Goal: Find specific page/section: Find specific page/section

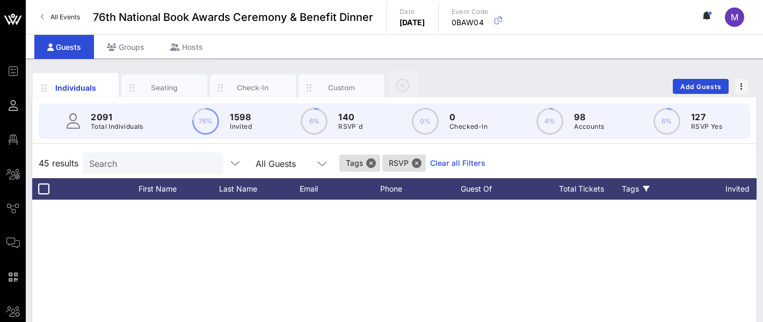
scroll to position [1039, 0]
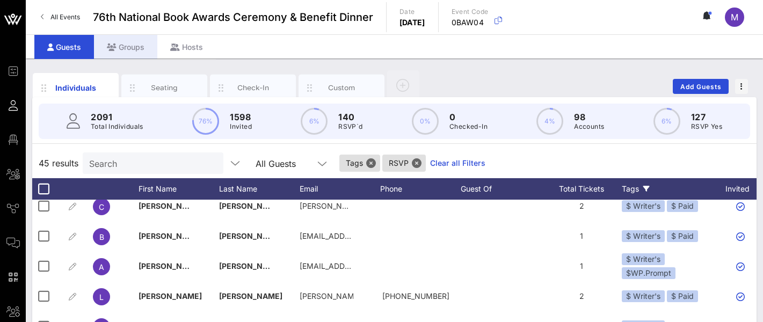
click at [135, 50] on div "Groups" at bounding box center [125, 47] width 63 height 24
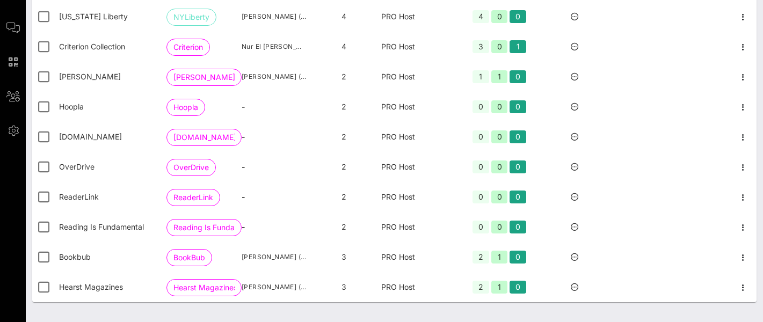
scroll to position [198, 0]
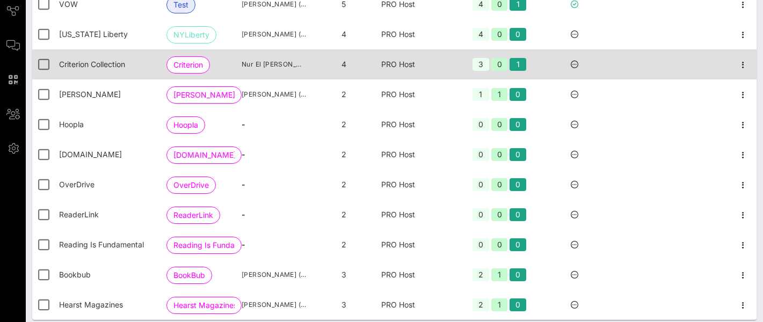
click at [576, 68] on icon at bounding box center [575, 65] width 8 height 8
click at [737, 71] on icon "button" at bounding box center [743, 65] width 13 height 13
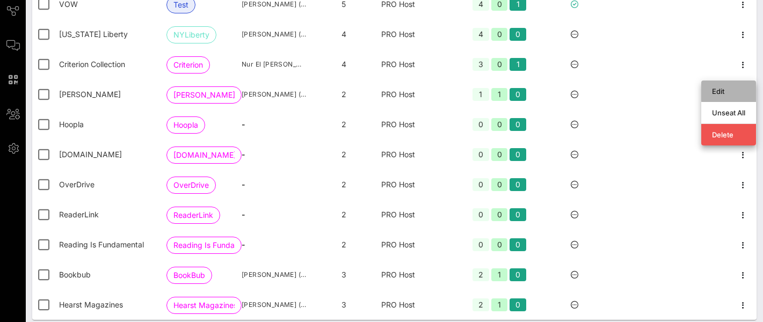
click at [717, 89] on div "Edit" at bounding box center [728, 91] width 33 height 9
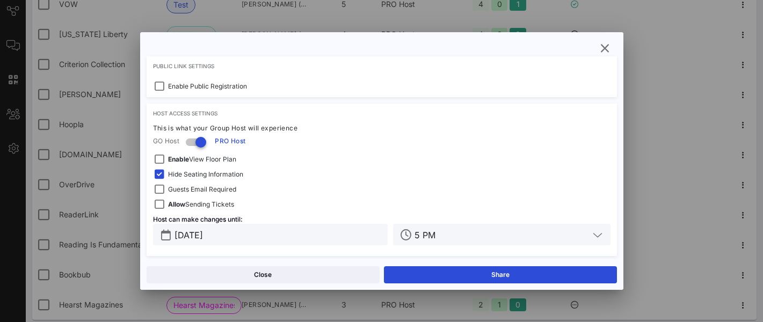
scroll to position [319, 0]
click at [607, 49] on icon "button" at bounding box center [605, 48] width 13 height 13
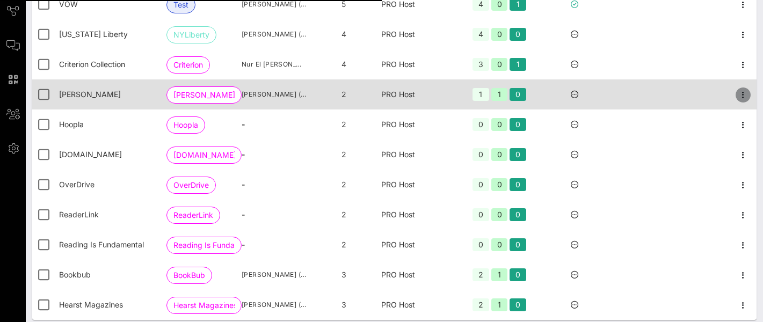
click at [737, 102] on icon "button" at bounding box center [743, 95] width 13 height 13
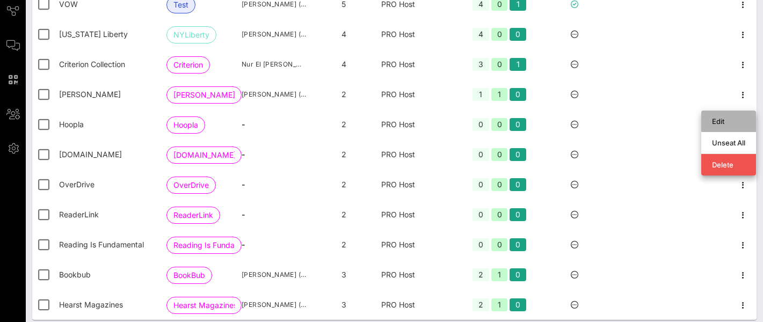
click at [716, 123] on div "Edit" at bounding box center [728, 121] width 33 height 9
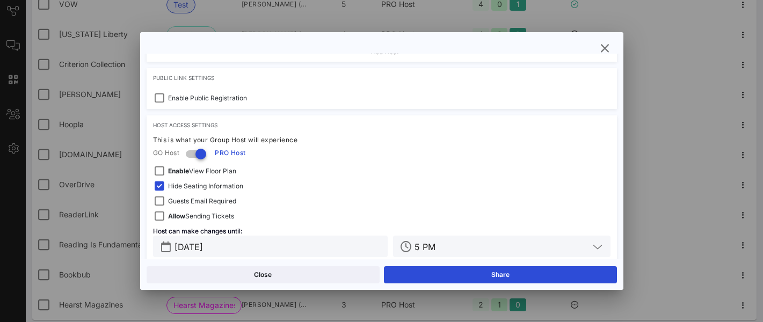
scroll to position [322, 0]
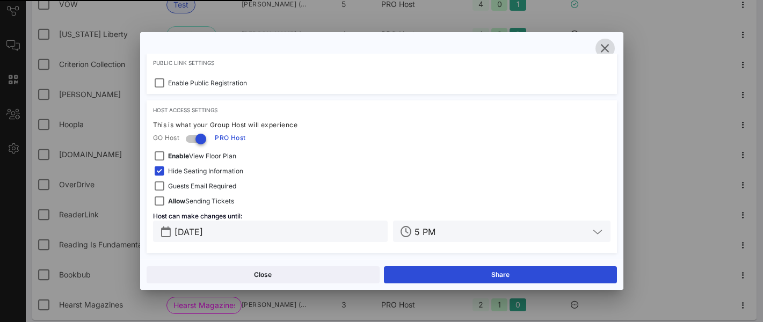
click at [605, 45] on icon "button" at bounding box center [605, 48] width 13 height 13
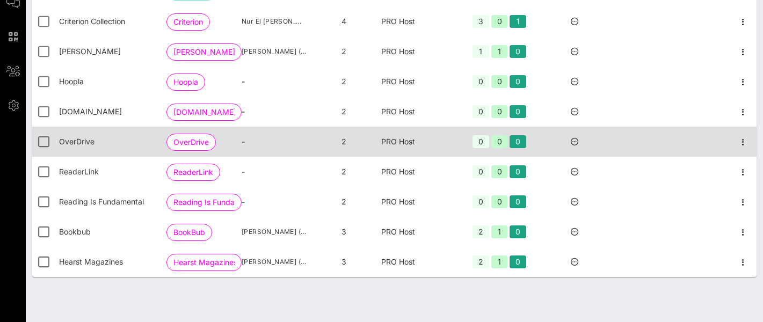
scroll to position [249, 0]
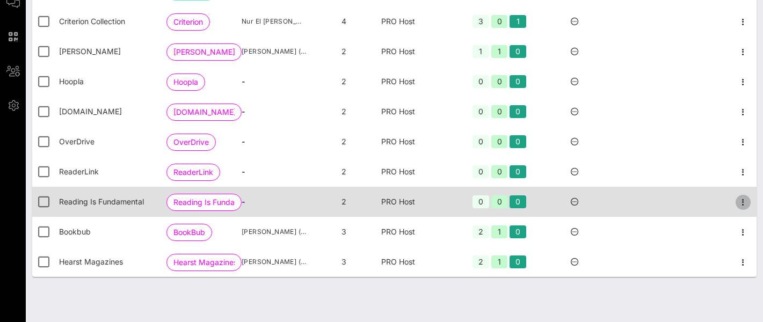
click at [737, 200] on icon "button" at bounding box center [743, 202] width 13 height 13
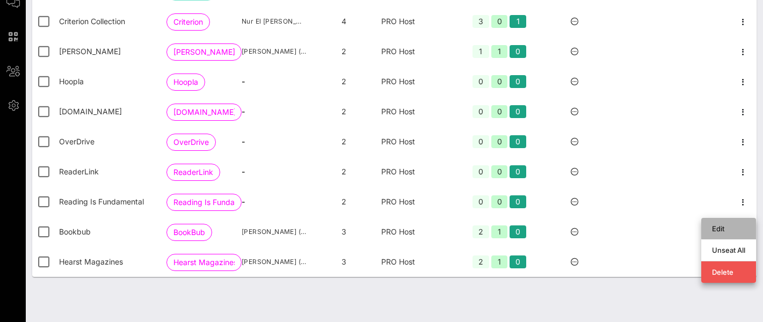
click at [723, 225] on div "Edit" at bounding box center [728, 229] width 33 height 9
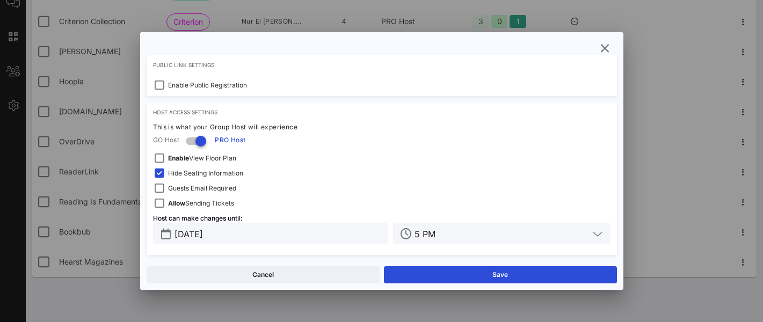
scroll to position [300, 0]
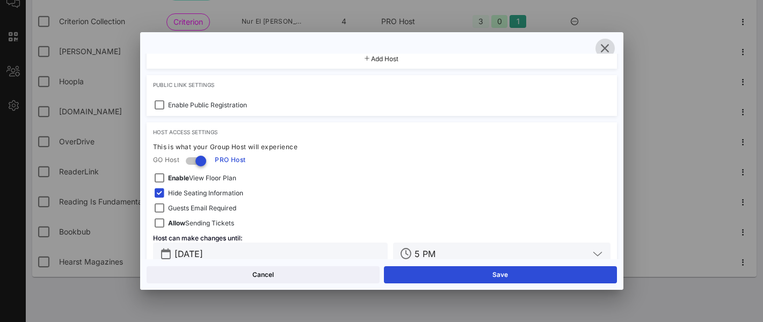
click at [605, 46] on icon "button" at bounding box center [605, 48] width 13 height 13
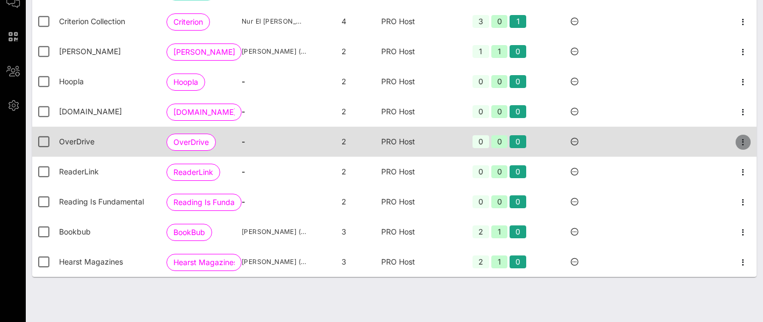
click at [738, 138] on icon "button" at bounding box center [743, 142] width 13 height 13
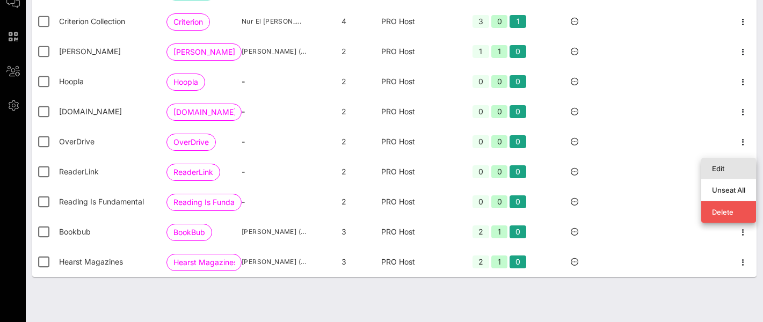
click at [712, 160] on div "Edit" at bounding box center [729, 168] width 55 height 21
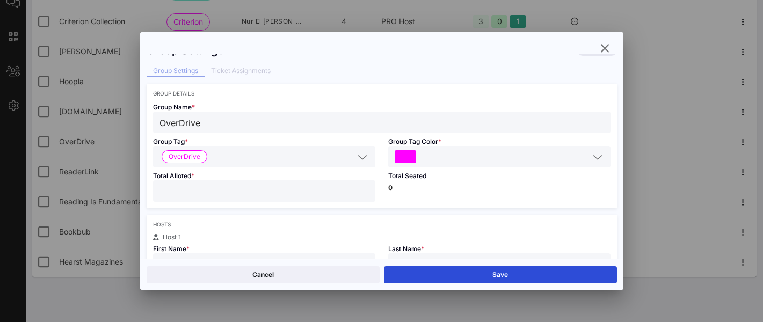
scroll to position [0, 0]
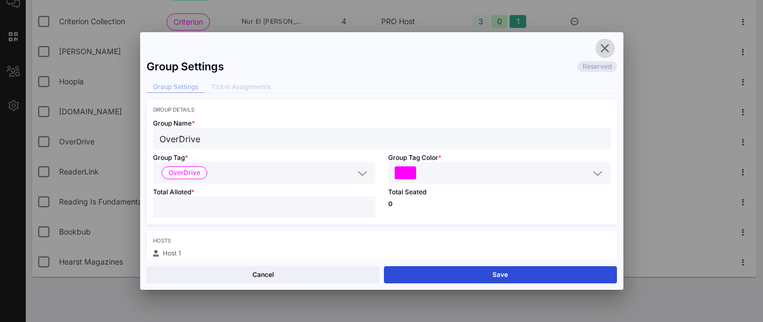
click at [601, 50] on icon "button" at bounding box center [605, 48] width 13 height 13
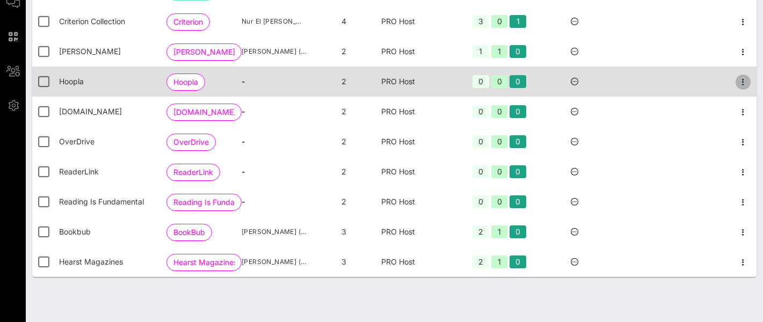
click at [738, 81] on icon "button" at bounding box center [743, 82] width 13 height 13
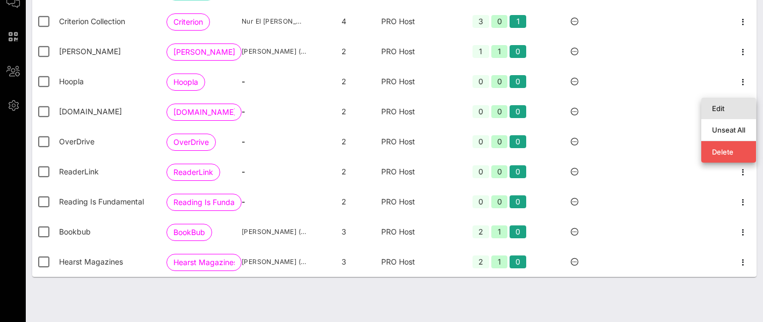
click at [724, 104] on div "Edit" at bounding box center [728, 108] width 33 height 9
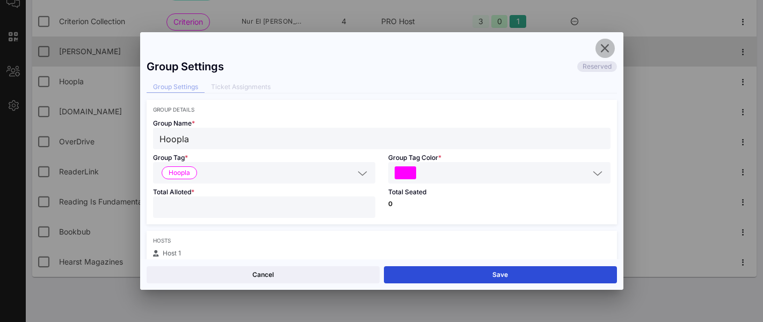
drag, startPoint x: 604, startPoint y: 46, endPoint x: 597, endPoint y: 55, distance: 11.5
click at [604, 46] on icon "button" at bounding box center [605, 48] width 13 height 13
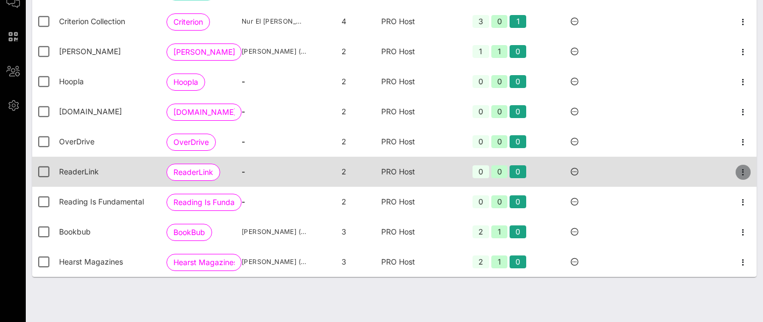
click at [737, 169] on icon "button" at bounding box center [743, 172] width 13 height 13
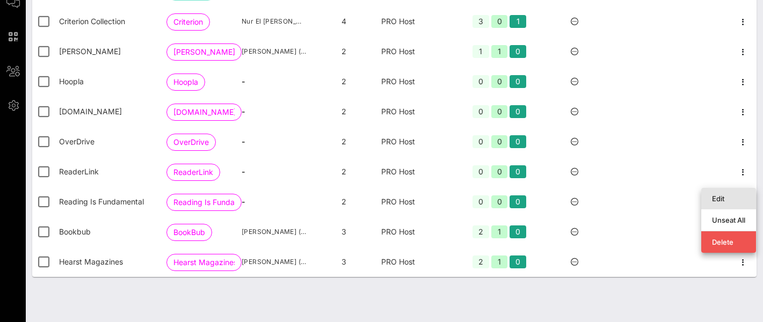
click at [714, 194] on div "Edit" at bounding box center [728, 198] width 33 height 9
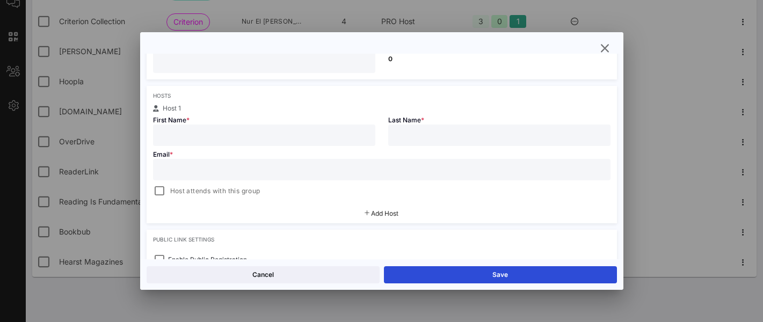
scroll to position [146, 0]
click at [605, 46] on icon "button" at bounding box center [605, 48] width 13 height 13
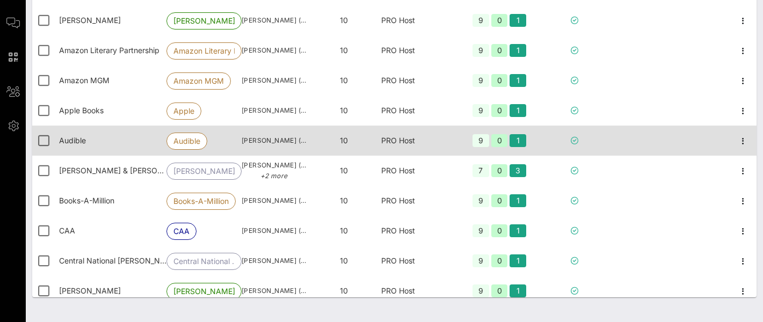
scroll to position [0, 0]
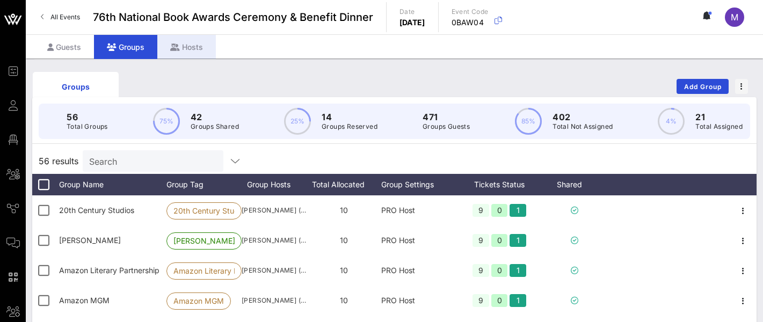
click at [185, 48] on div "Hosts" at bounding box center [186, 47] width 59 height 24
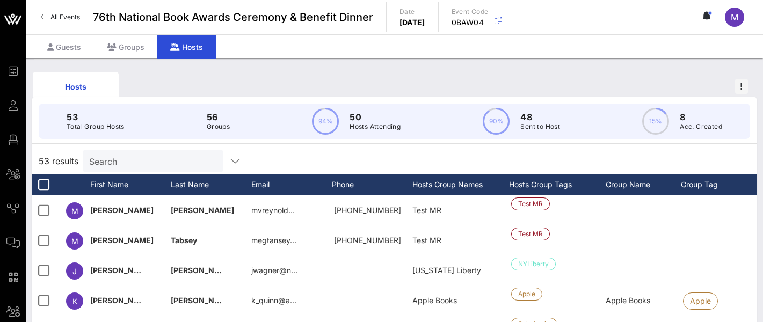
click at [218, 121] on p "Groups" at bounding box center [218, 126] width 23 height 11
click at [139, 50] on div "Groups" at bounding box center [125, 47] width 63 height 24
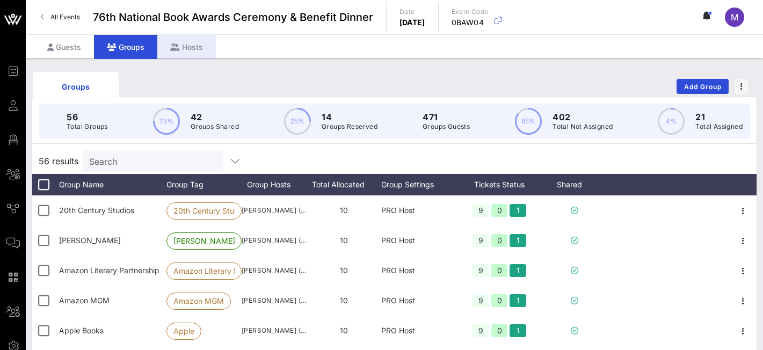
click at [186, 48] on div "Hosts" at bounding box center [186, 47] width 59 height 24
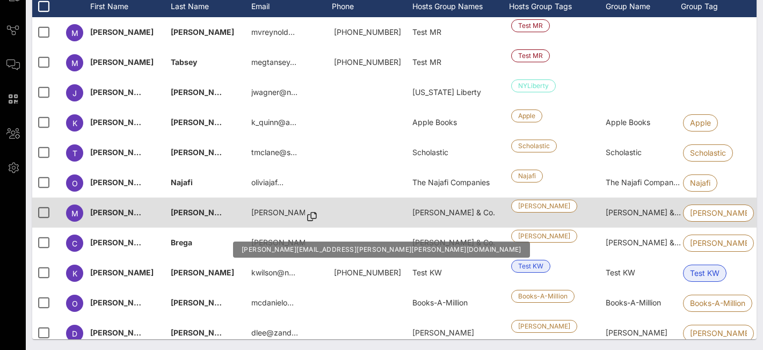
scroll to position [29, 0]
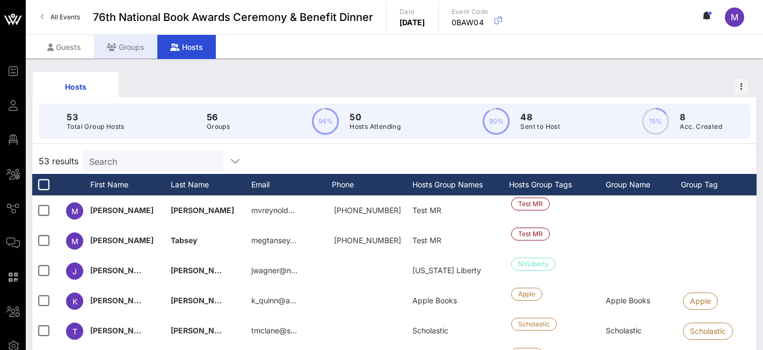
click at [145, 47] on div "Groups" at bounding box center [125, 47] width 63 height 24
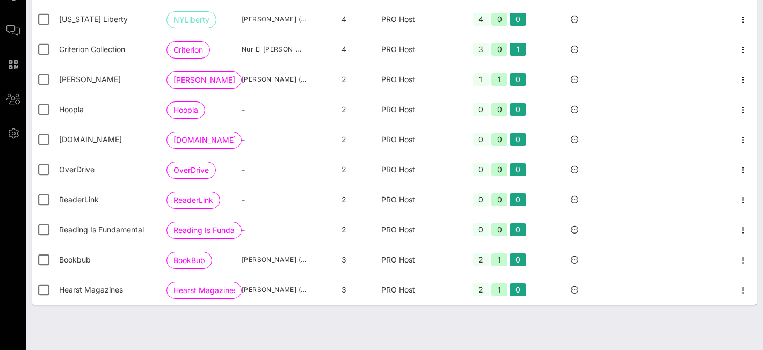
scroll to position [221, 0]
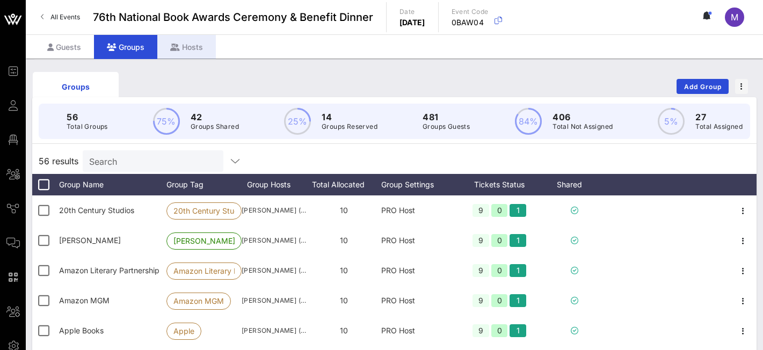
click at [189, 49] on div "Hosts" at bounding box center [186, 47] width 59 height 24
